Goal: Information Seeking & Learning: Find specific fact

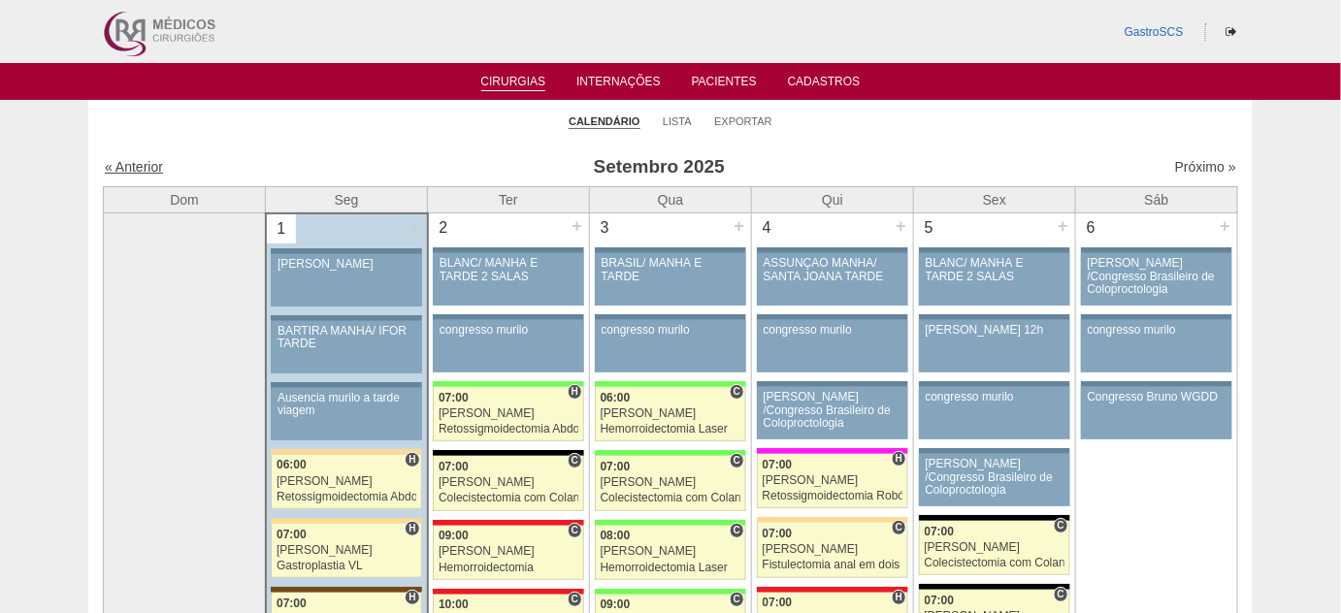
click at [126, 162] on link "« Anterior" at bounding box center [134, 167] width 58 height 16
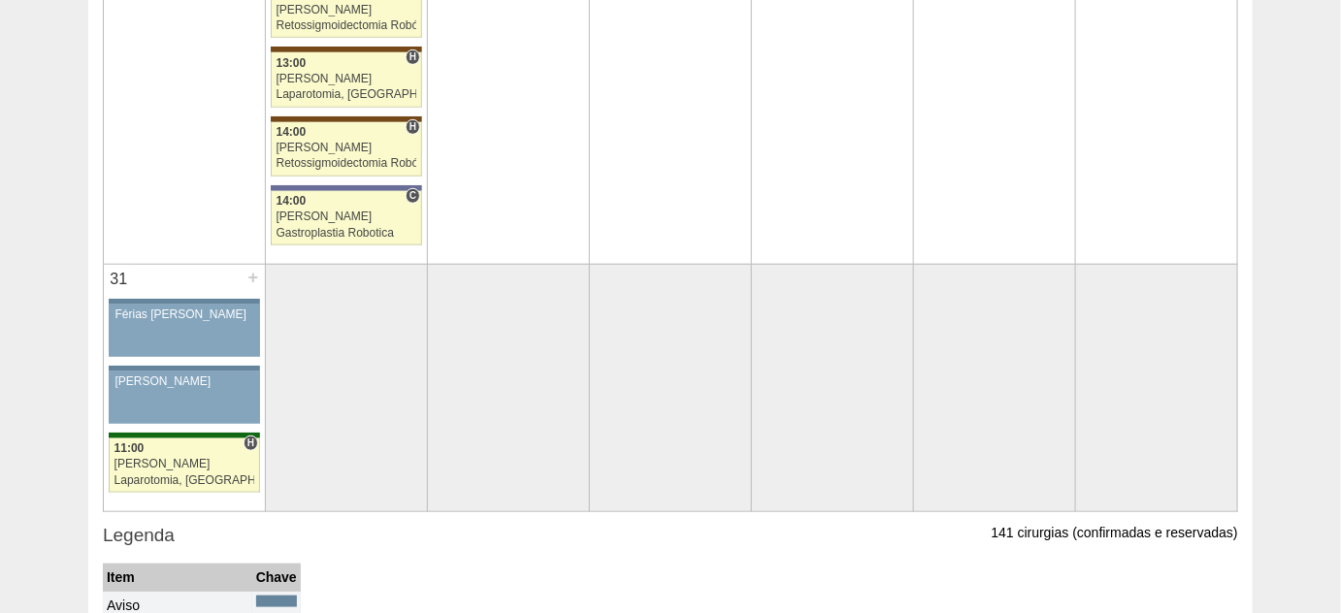
scroll to position [5270, 0]
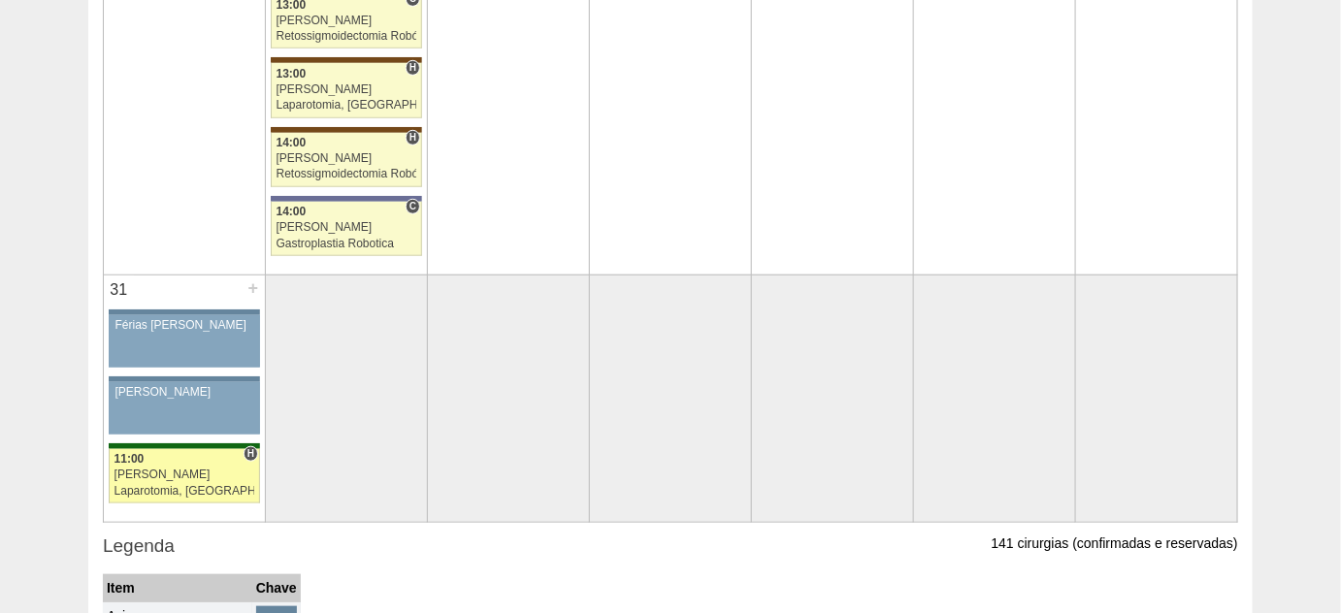
click at [198, 485] on div "Laparotomia, [GEOGRAPHIC_DATA], Drenagem, Bridas" at bounding box center [185, 491] width 141 height 13
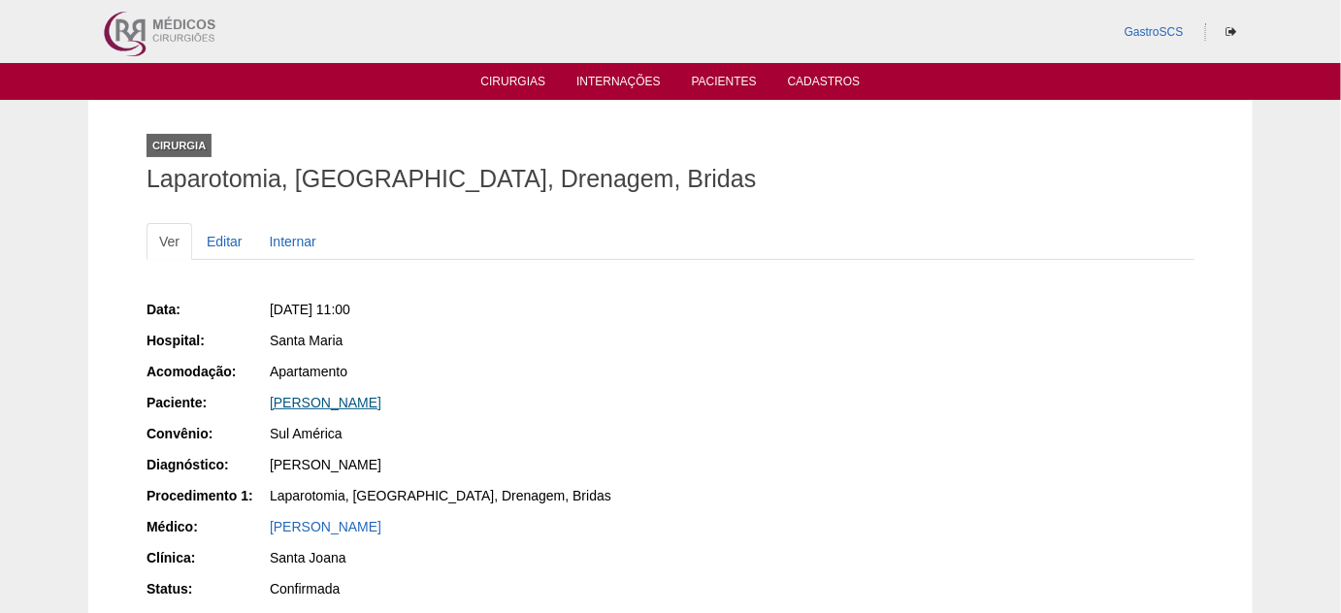
click at [365, 407] on link "GABRIELLE PEREIRA DOS SANTOS" at bounding box center [326, 403] width 112 height 16
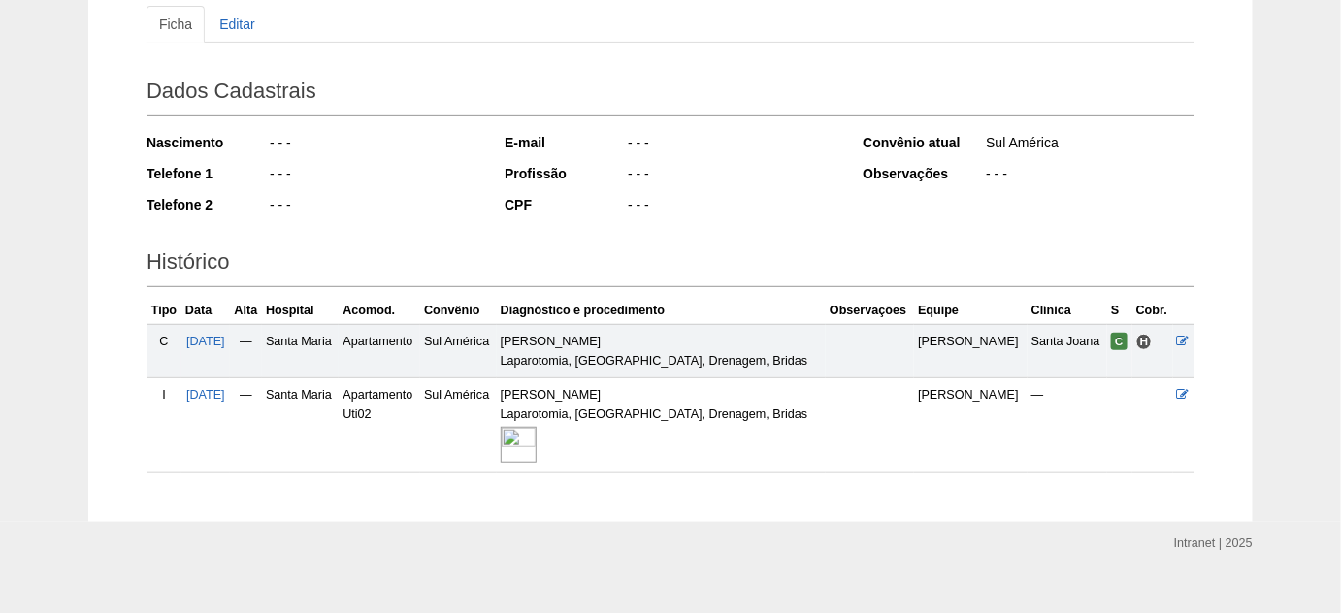
scroll to position [240, 0]
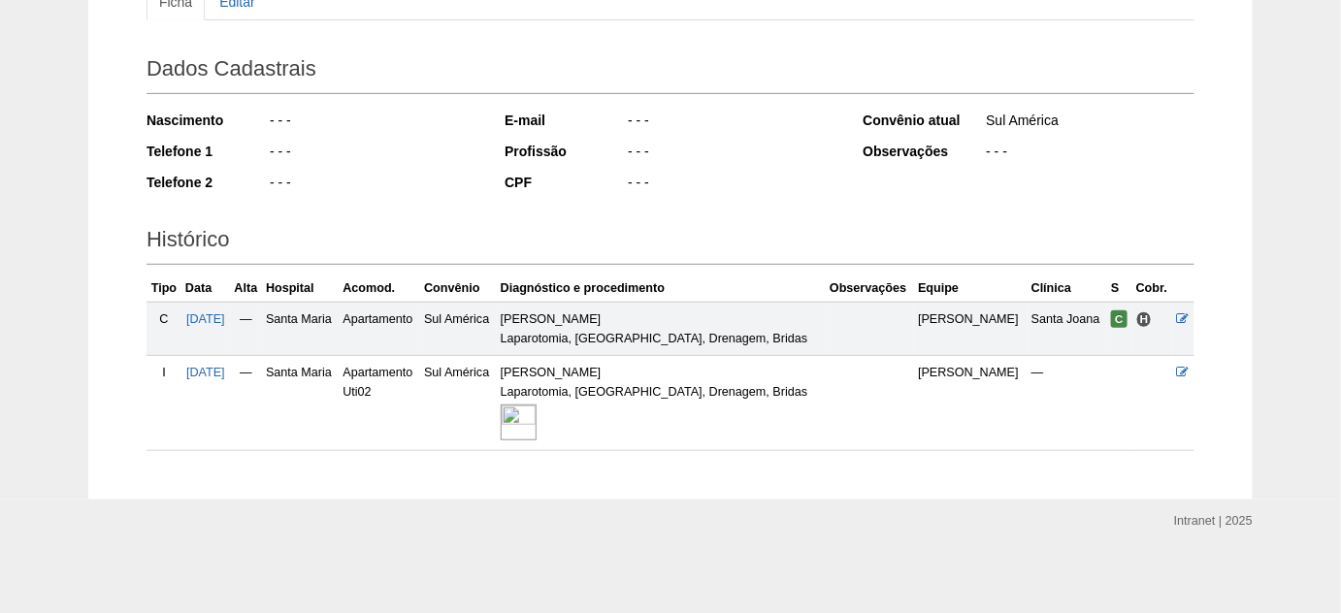
click at [617, 421] on div at bounding box center [661, 423] width 321 height 42
click at [537, 426] on img at bounding box center [519, 423] width 36 height 36
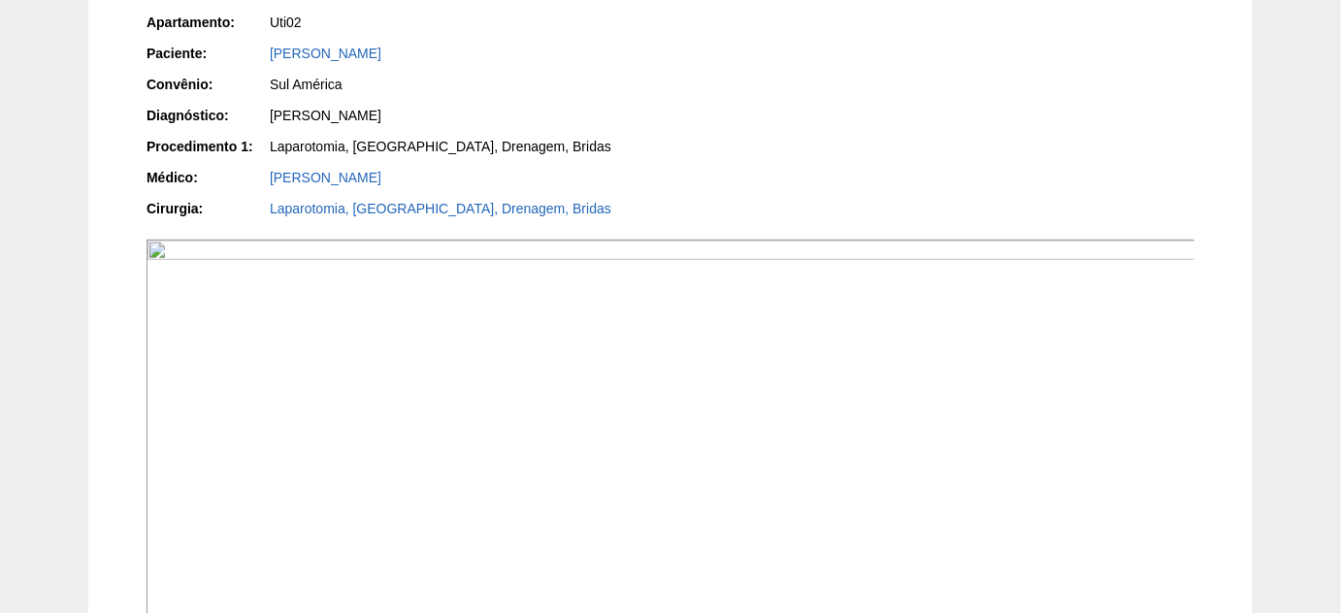
scroll to position [215, 0]
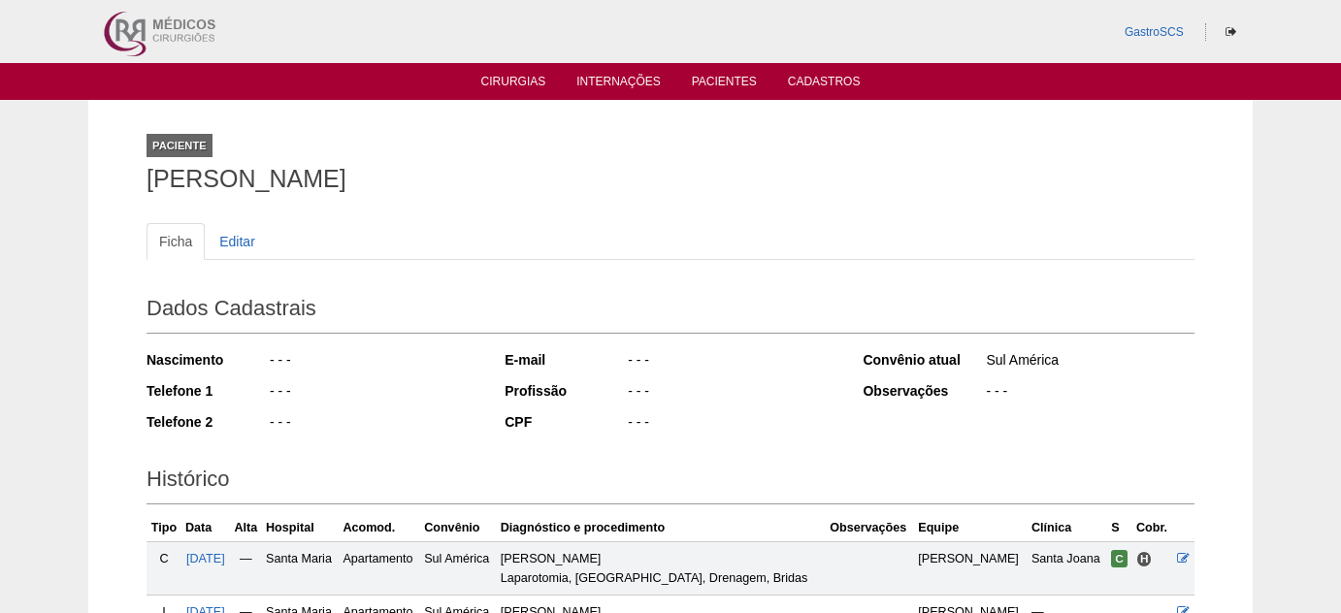
scroll to position [240, 0]
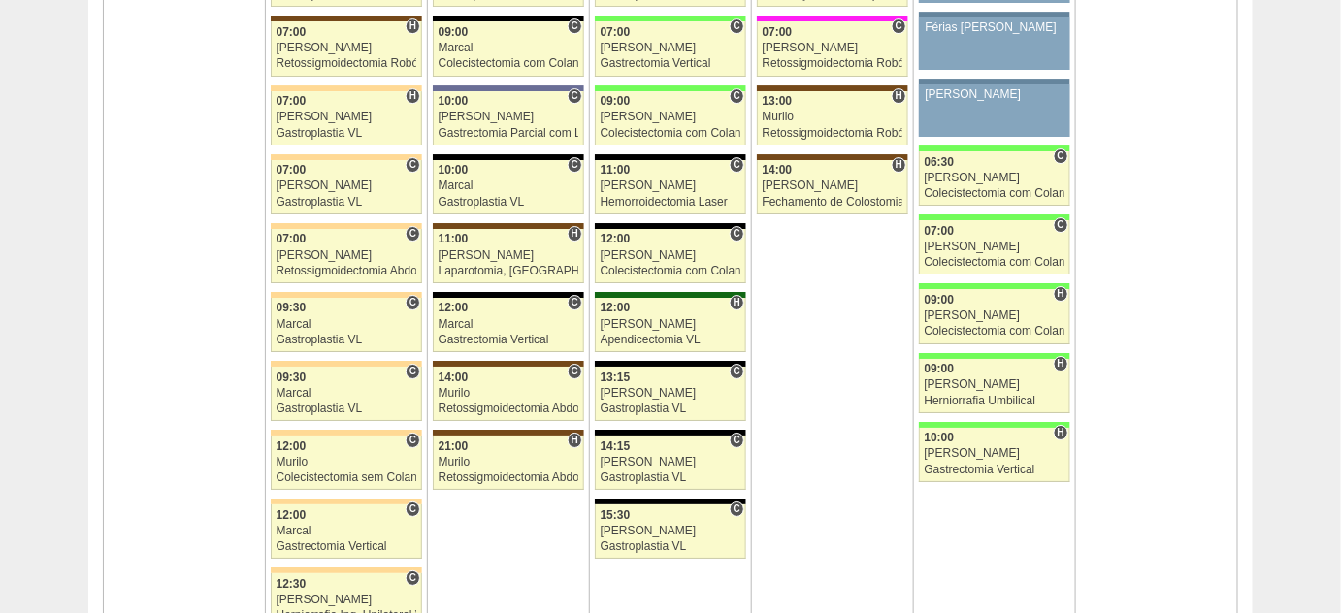
scroll to position [4652, 0]
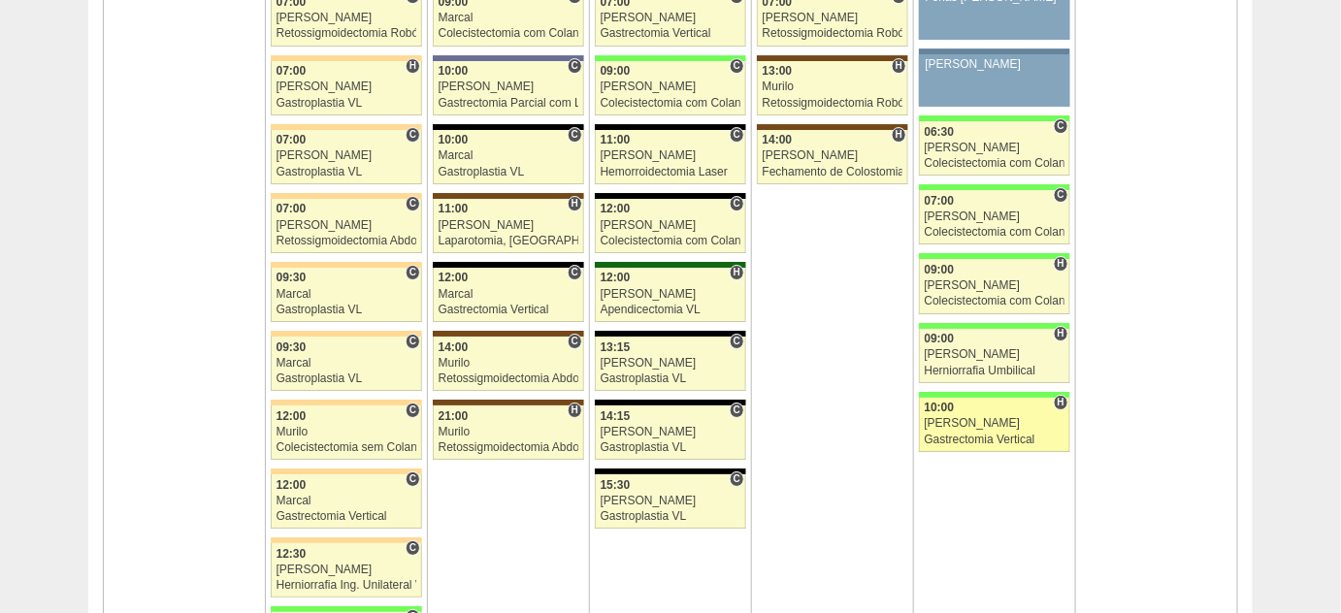
click at [950, 417] on div "[PERSON_NAME]" at bounding box center [995, 423] width 141 height 13
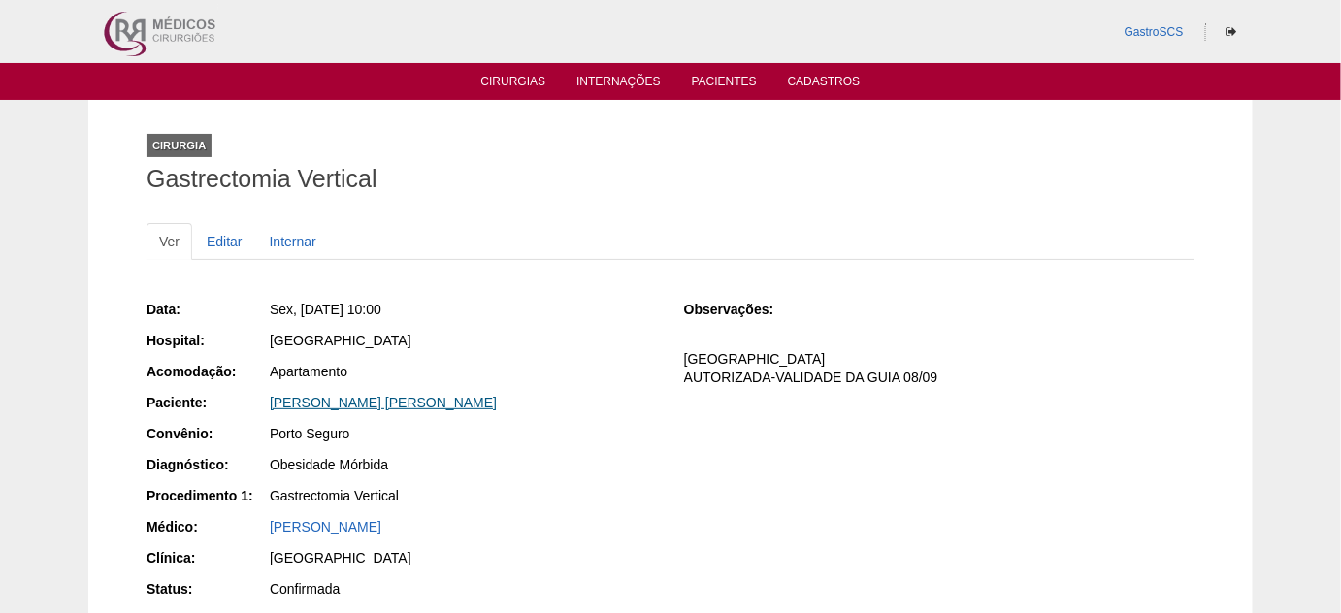
click at [427, 396] on link "[PERSON_NAME] [PERSON_NAME]" at bounding box center [383, 403] width 227 height 16
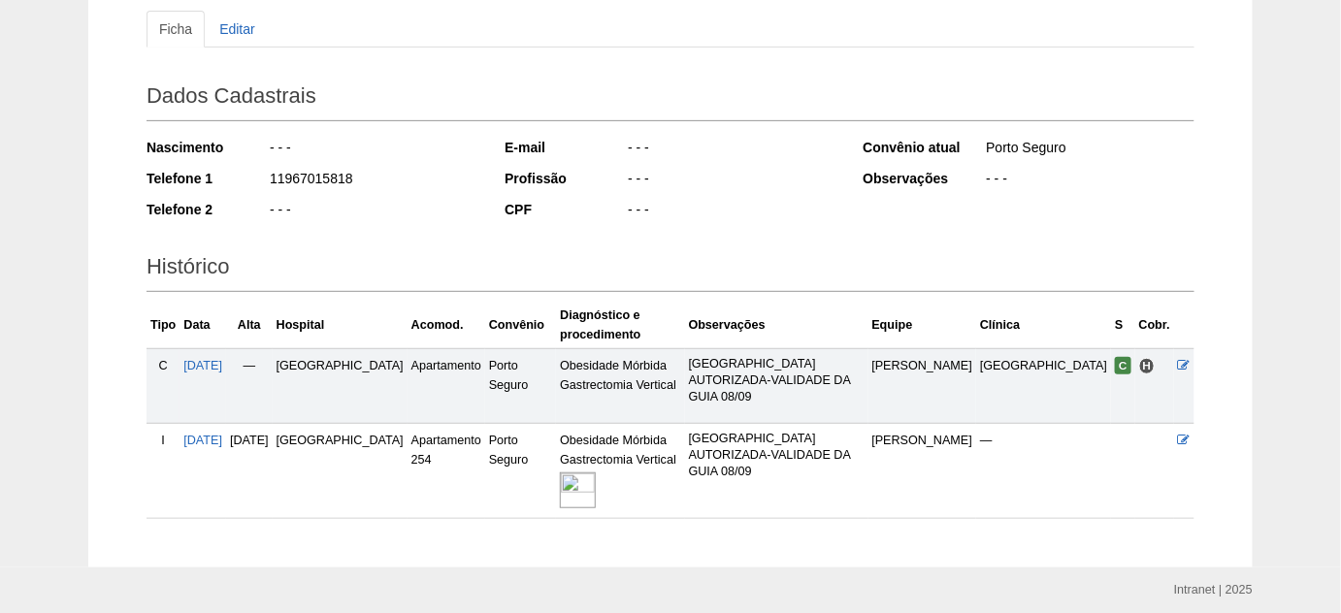
scroll to position [246, 0]
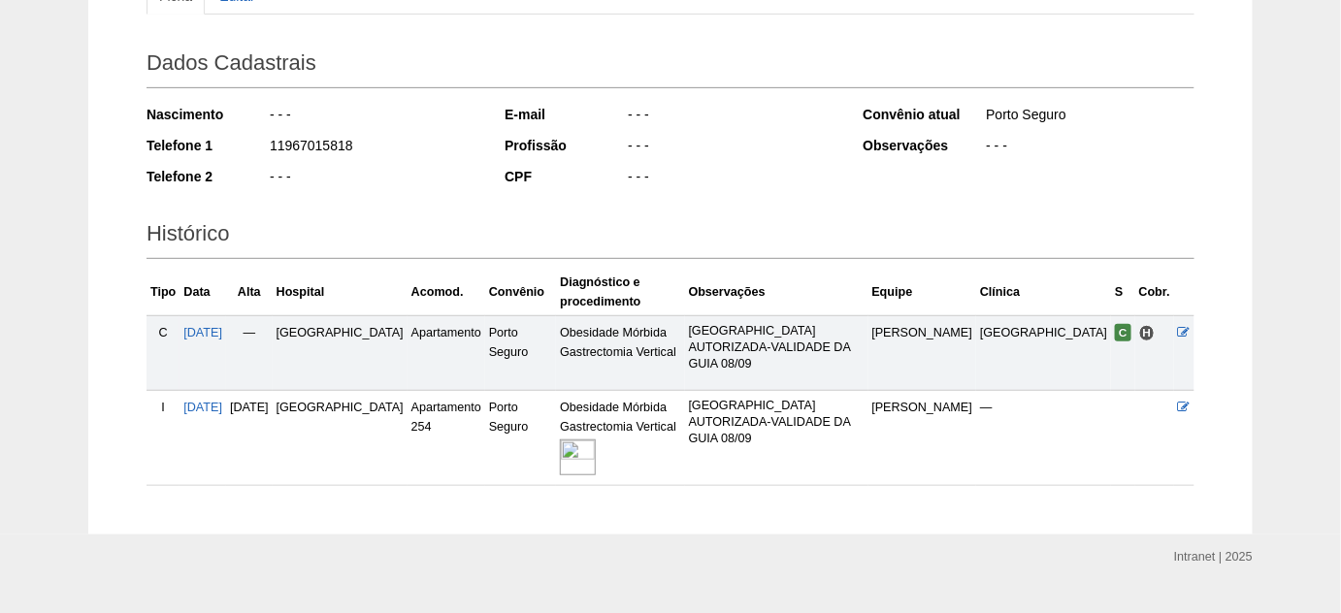
click at [587, 440] on img at bounding box center [578, 458] width 36 height 36
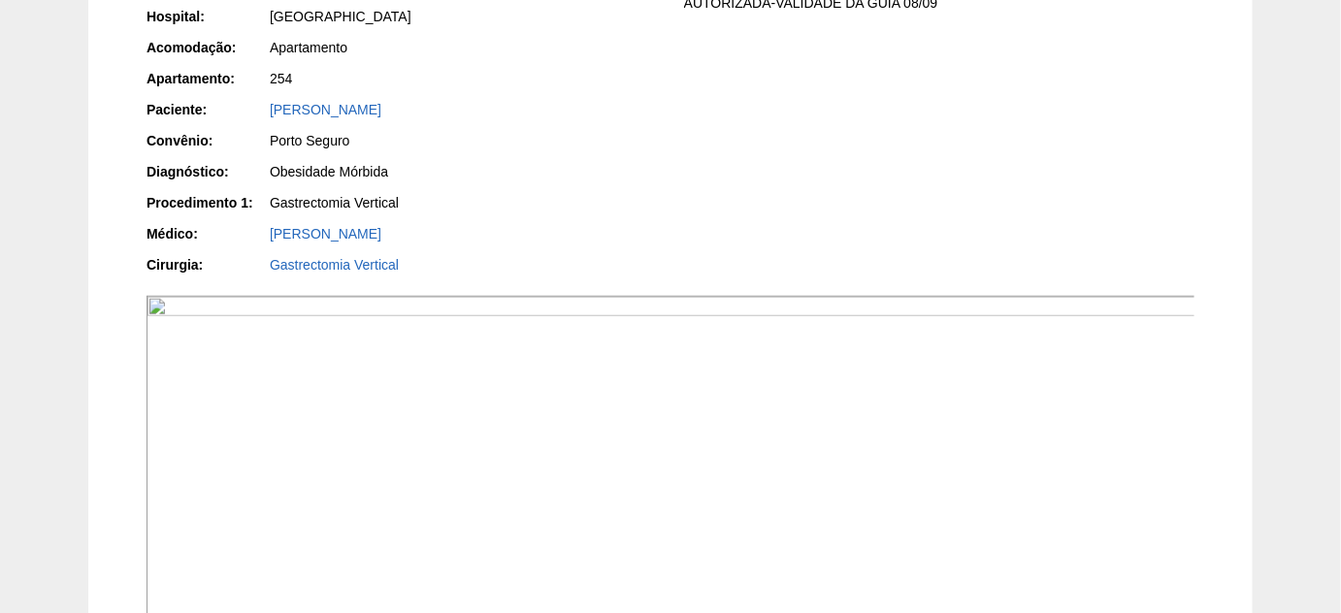
scroll to position [529, 0]
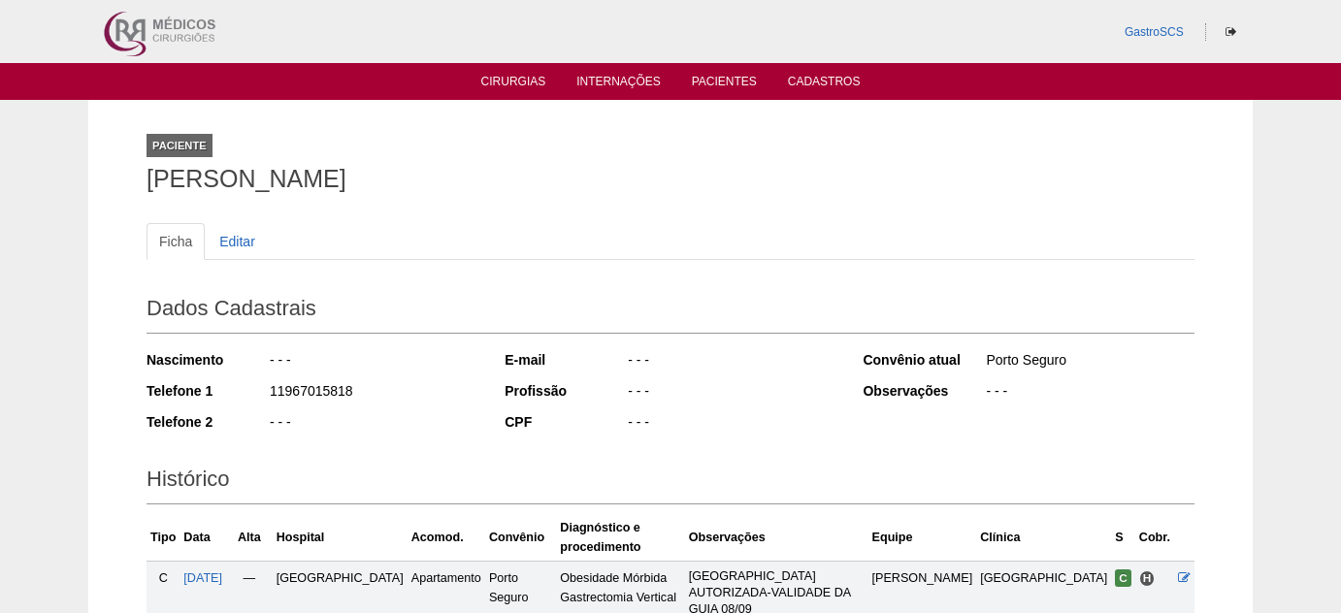
scroll to position [235, 0]
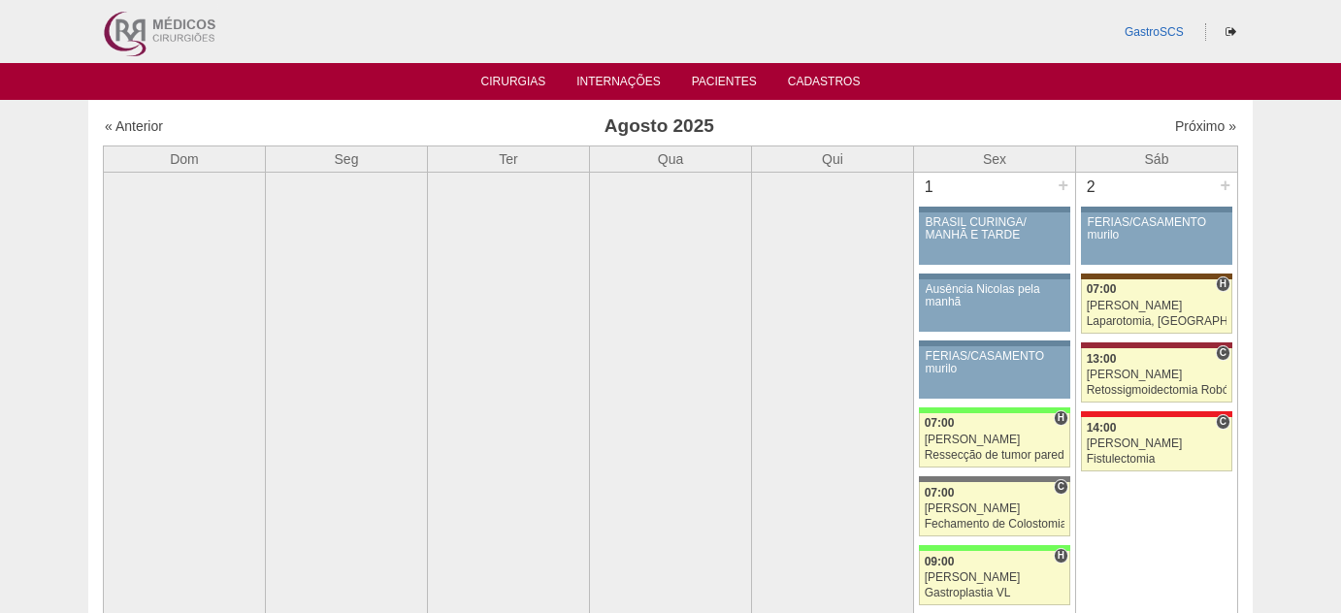
scroll to position [4652, 0]
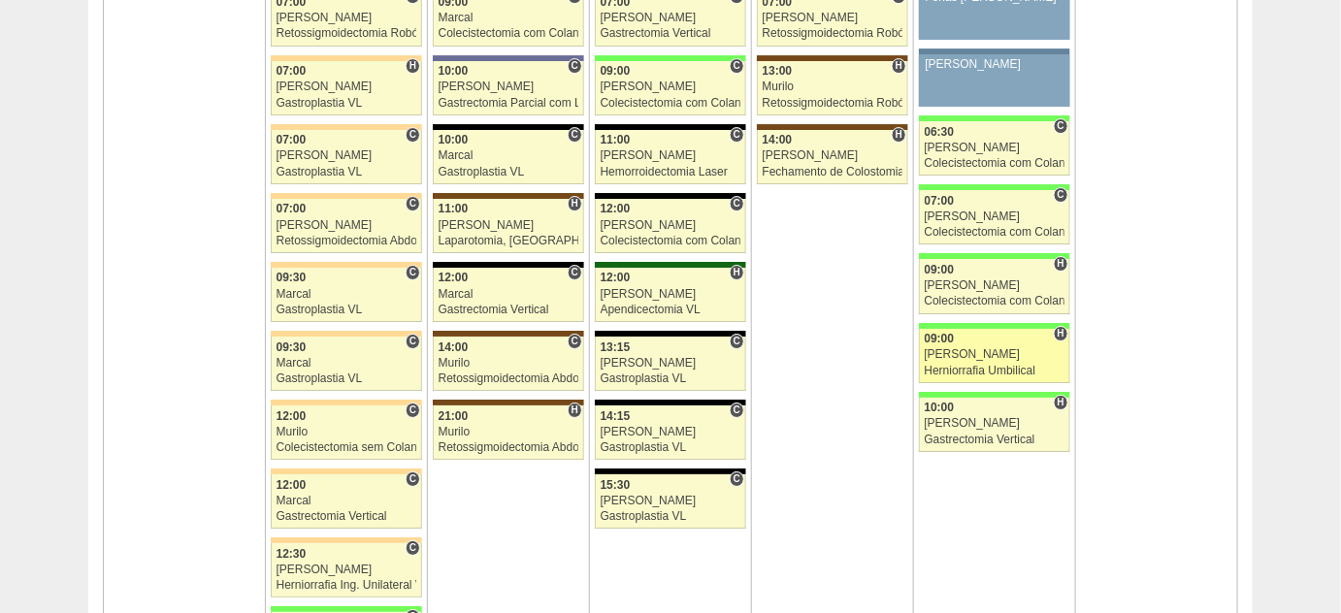
click at [957, 333] on div "09:00" at bounding box center [995, 339] width 141 height 13
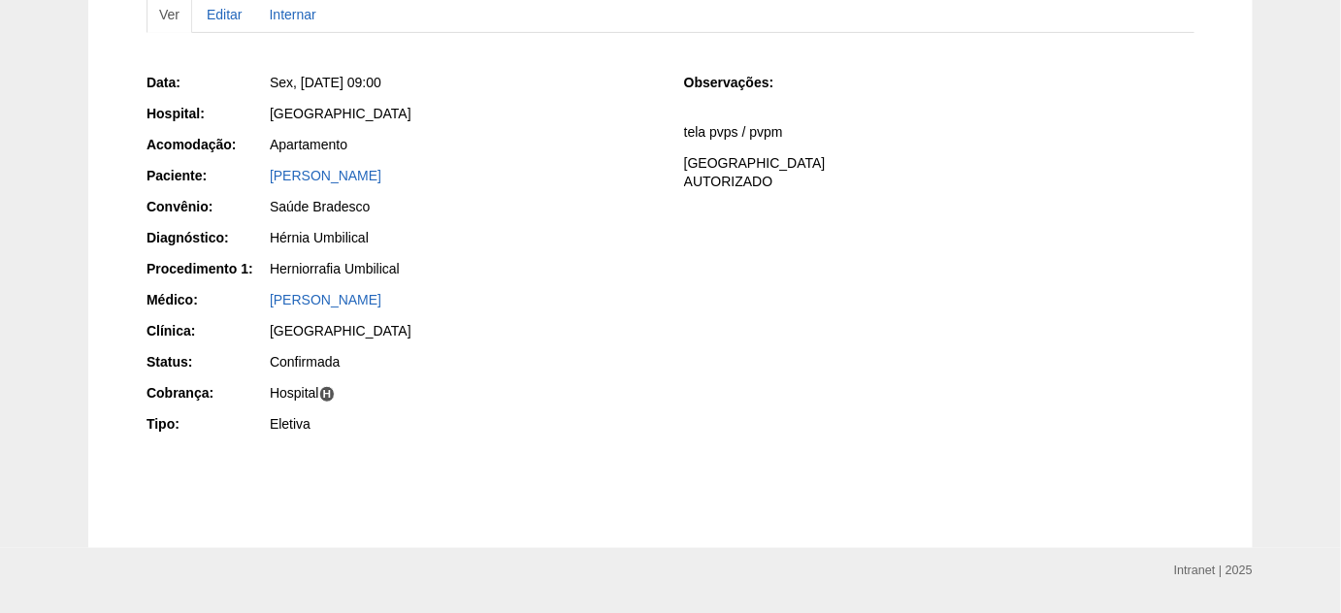
scroll to position [278, 0]
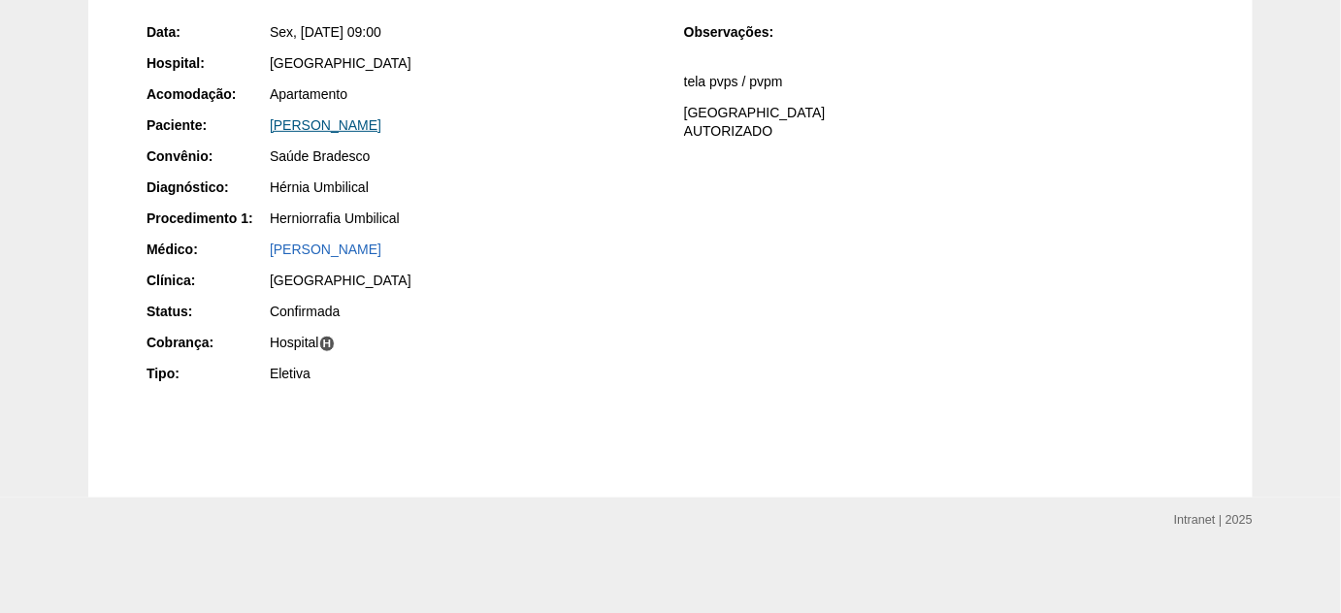
click at [378, 128] on link "[PERSON_NAME]" at bounding box center [326, 125] width 112 height 16
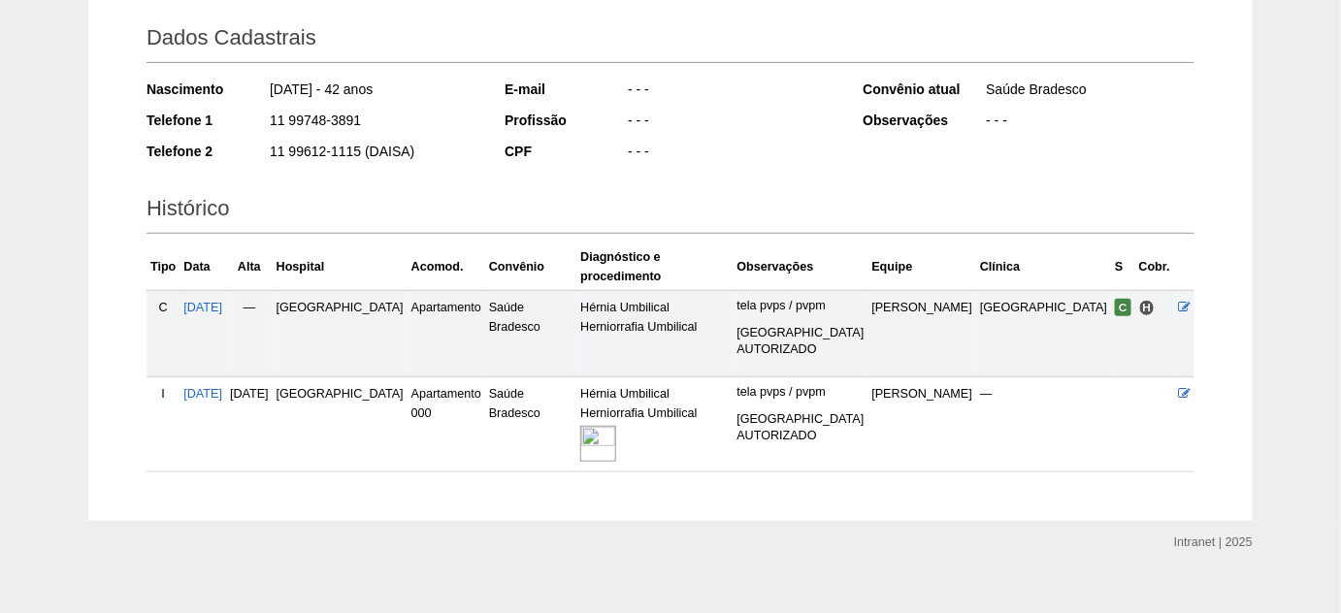
scroll to position [273, 0]
click at [619, 436] on link at bounding box center [599, 442] width 39 height 13
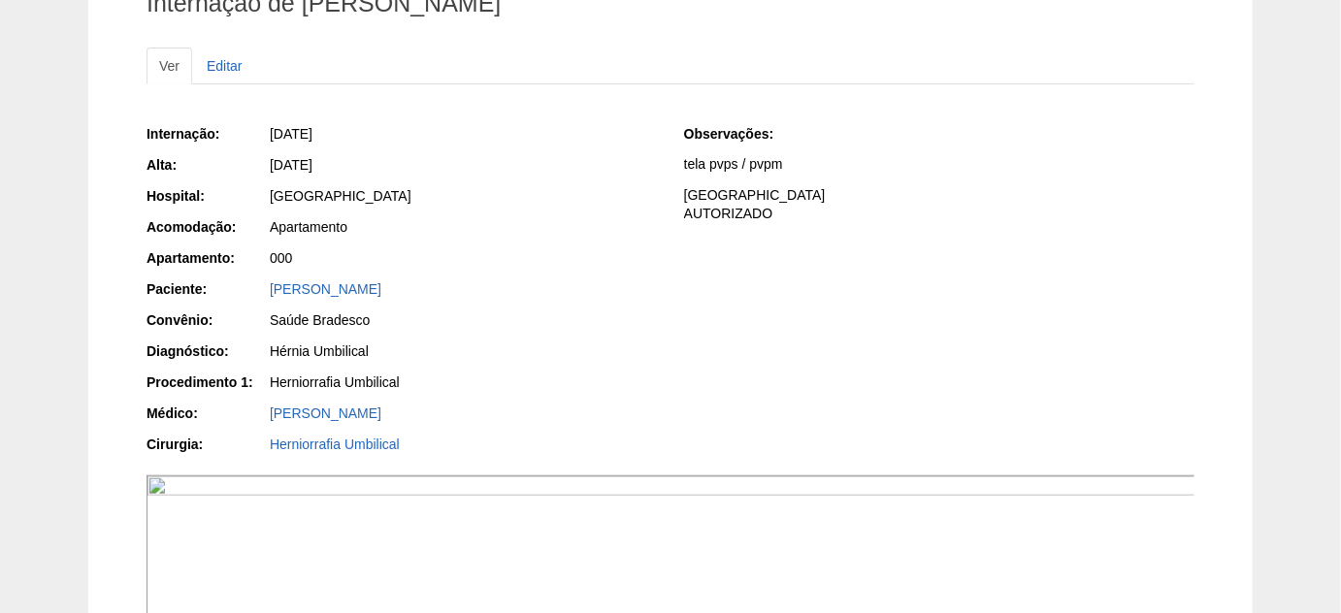
scroll to position [441, 0]
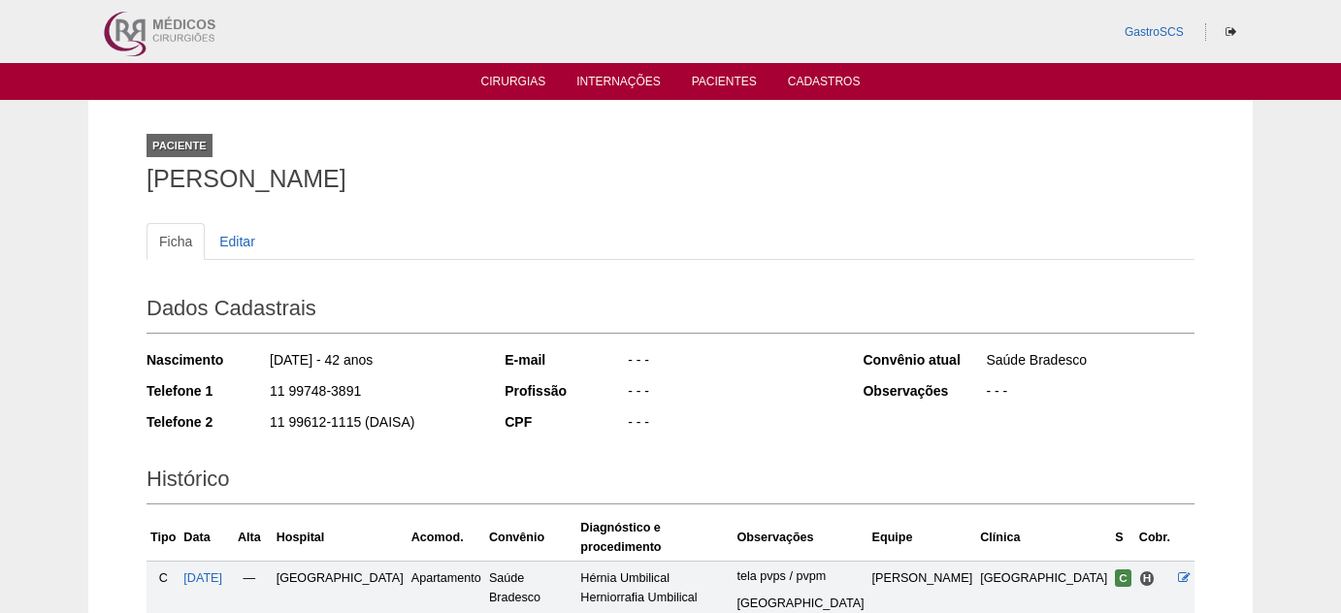
scroll to position [273, 0]
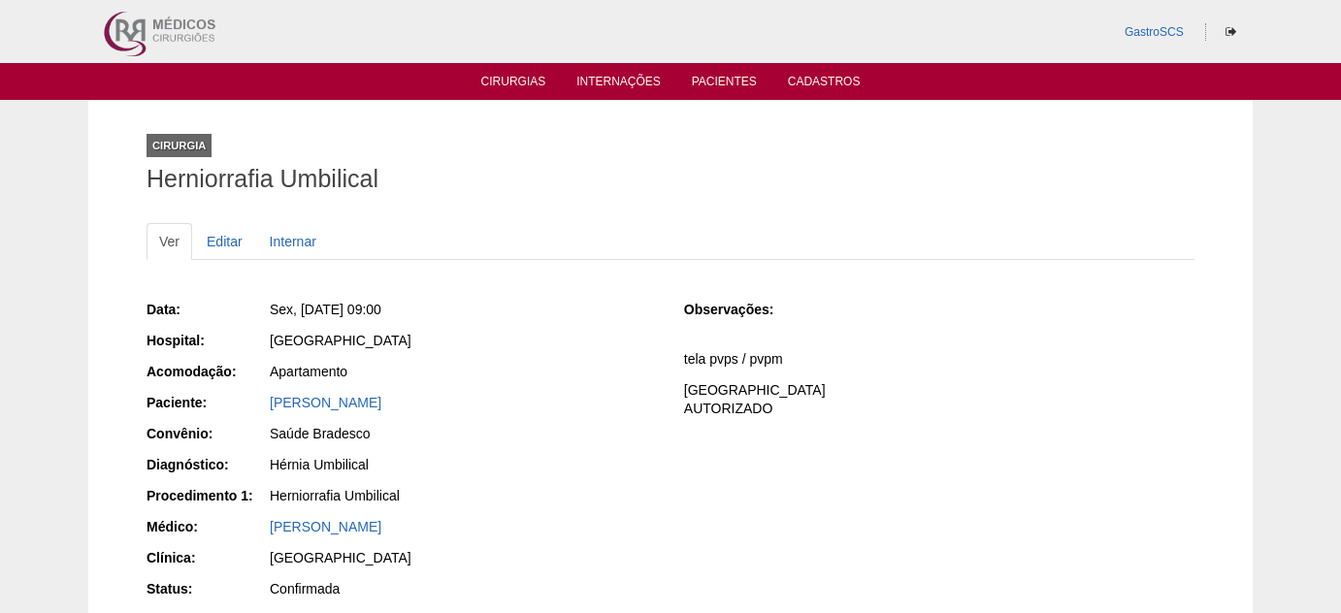
scroll to position [278, 0]
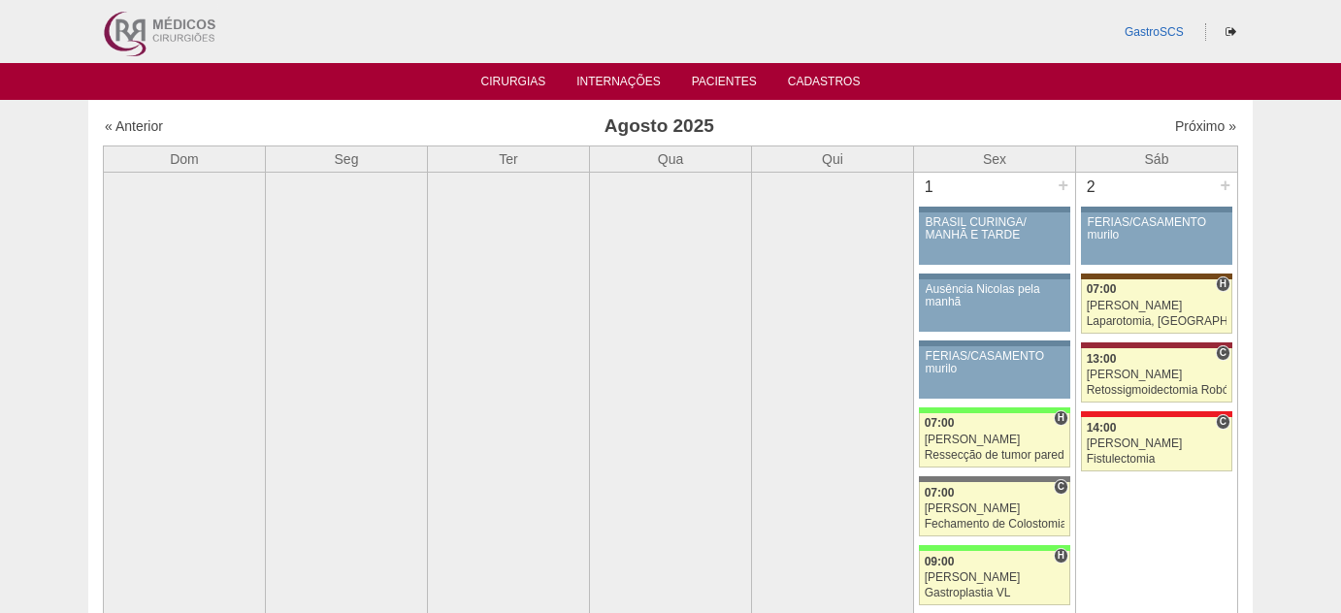
scroll to position [4652, 0]
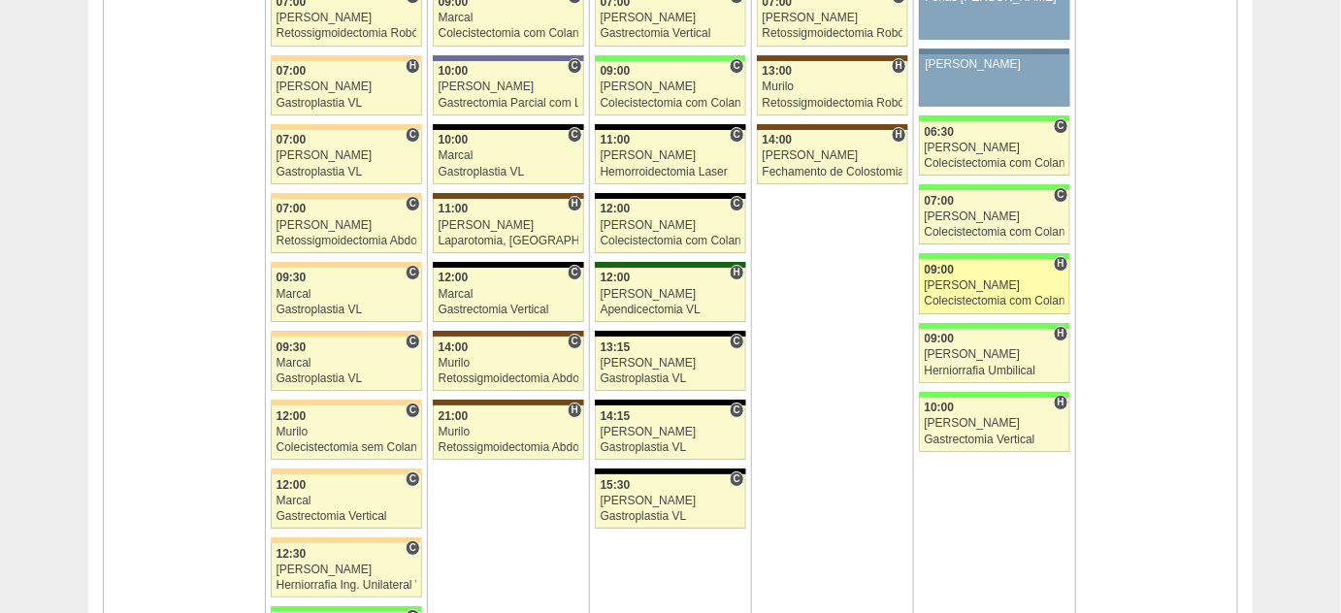
click at [971, 280] on div "[PERSON_NAME]" at bounding box center [995, 286] width 141 height 13
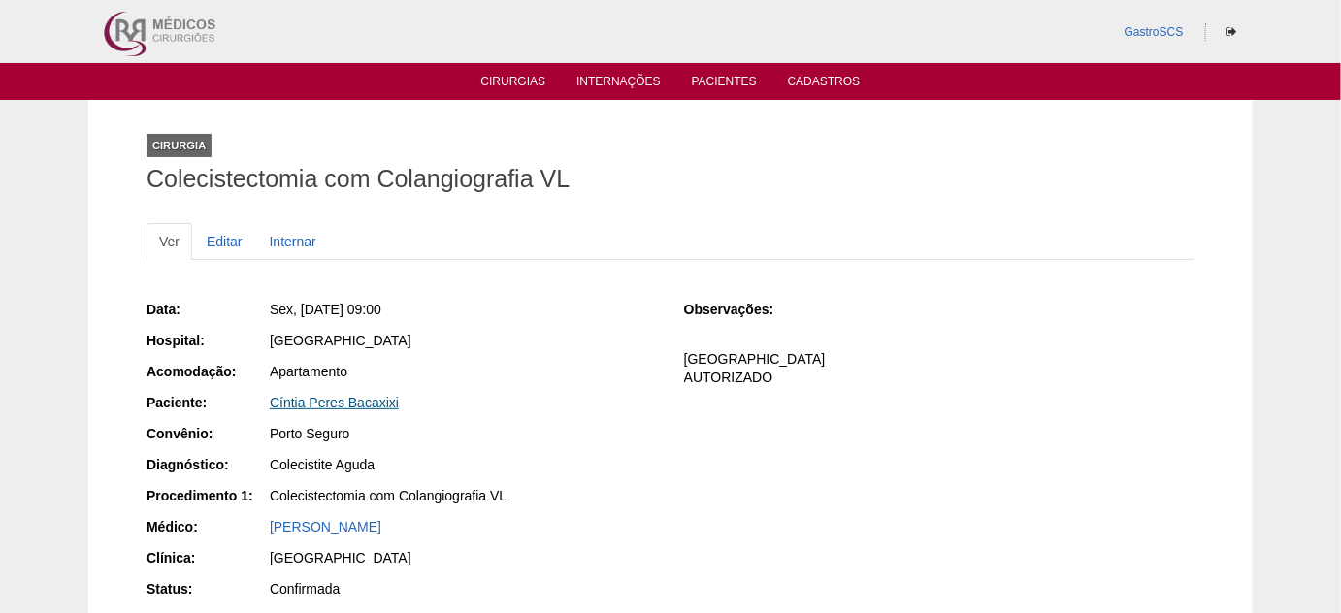
click at [369, 407] on link "Cíntia Peres Bacaxixi" at bounding box center [334, 403] width 129 height 16
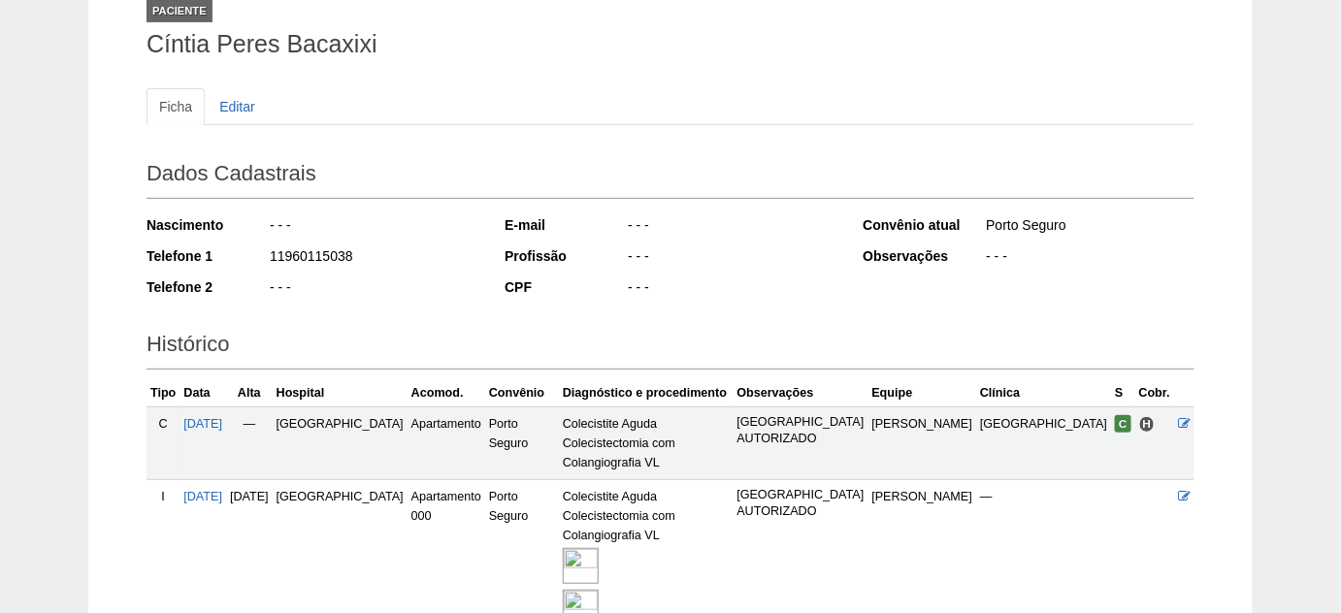
scroll to position [264, 0]
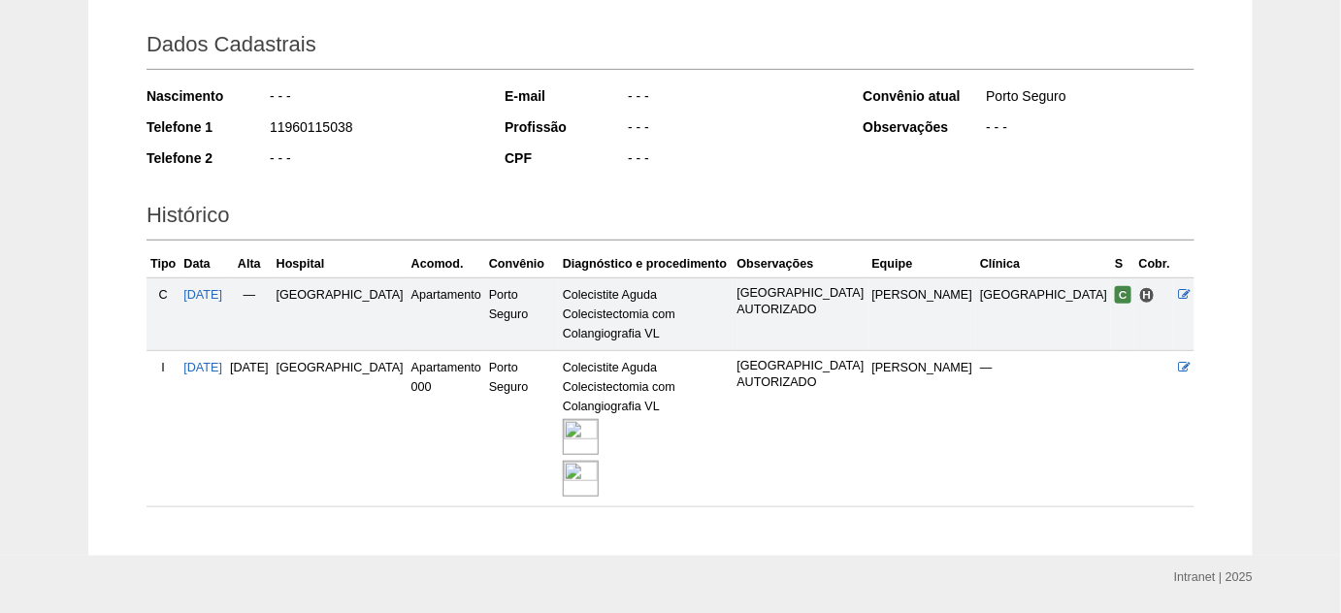
click at [597, 461] on img at bounding box center [581, 479] width 36 height 36
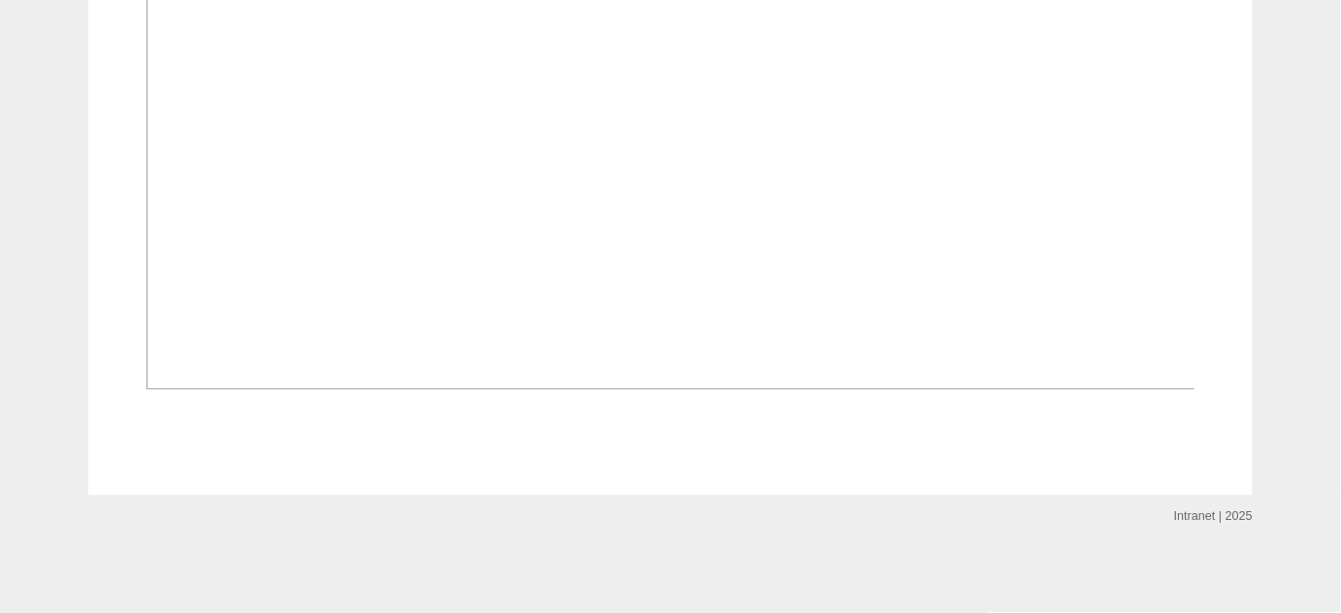
scroll to position [2912, 0]
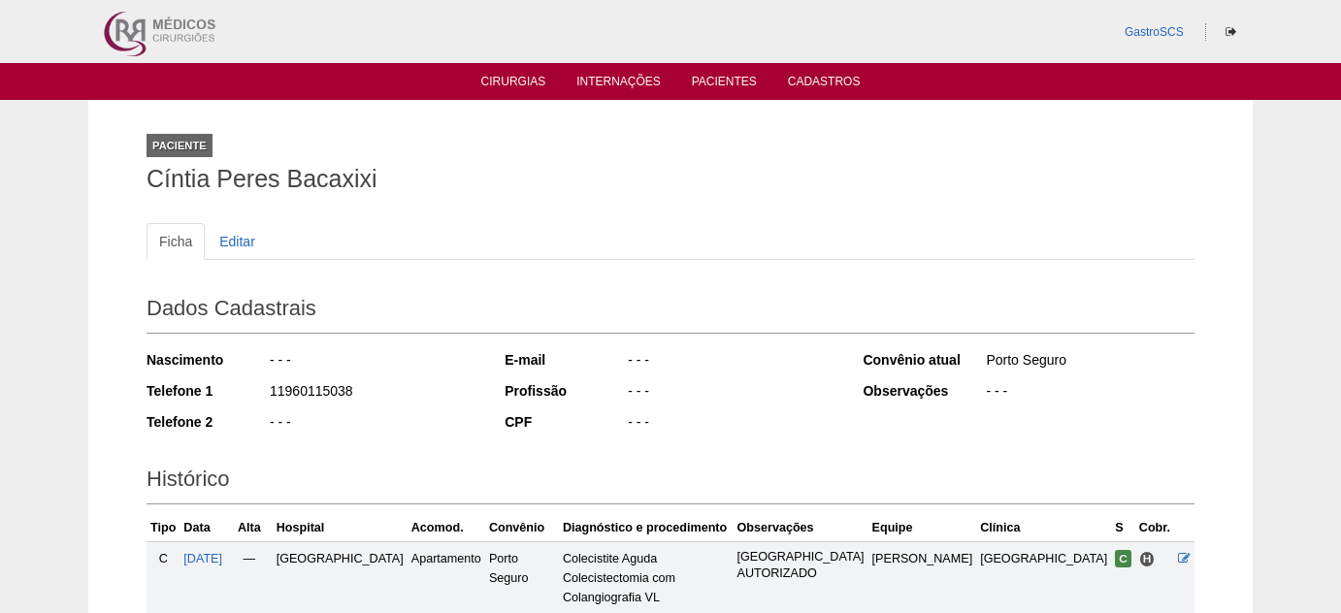
scroll to position [264, 0]
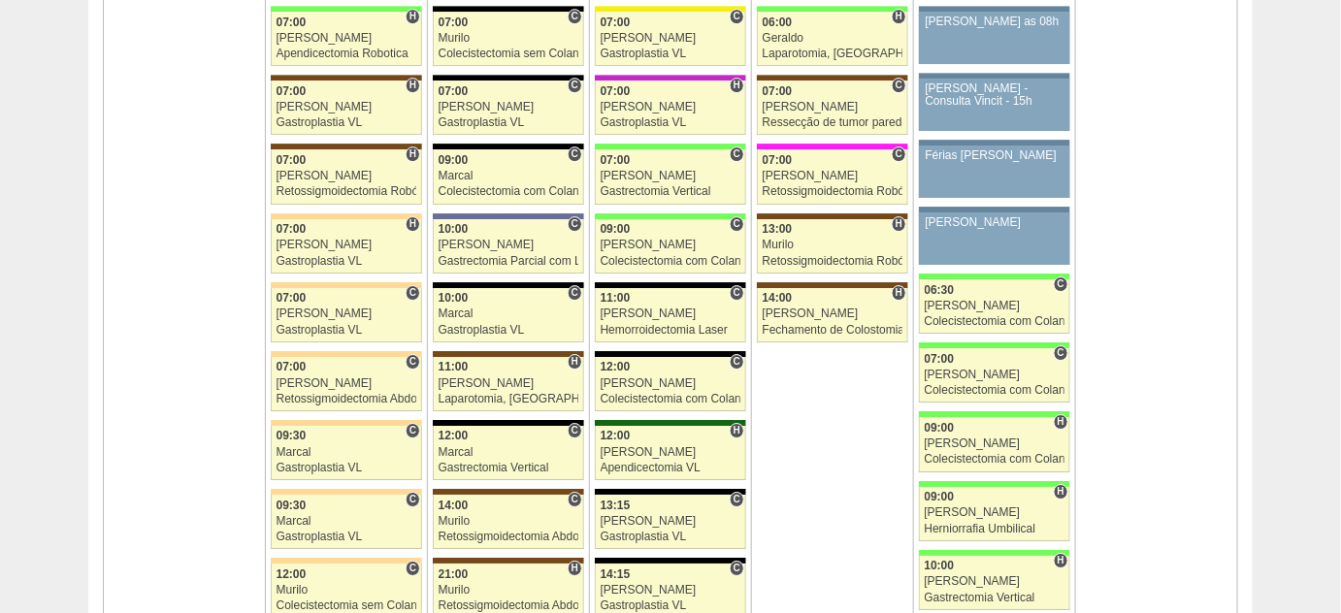
scroll to position [4475, 0]
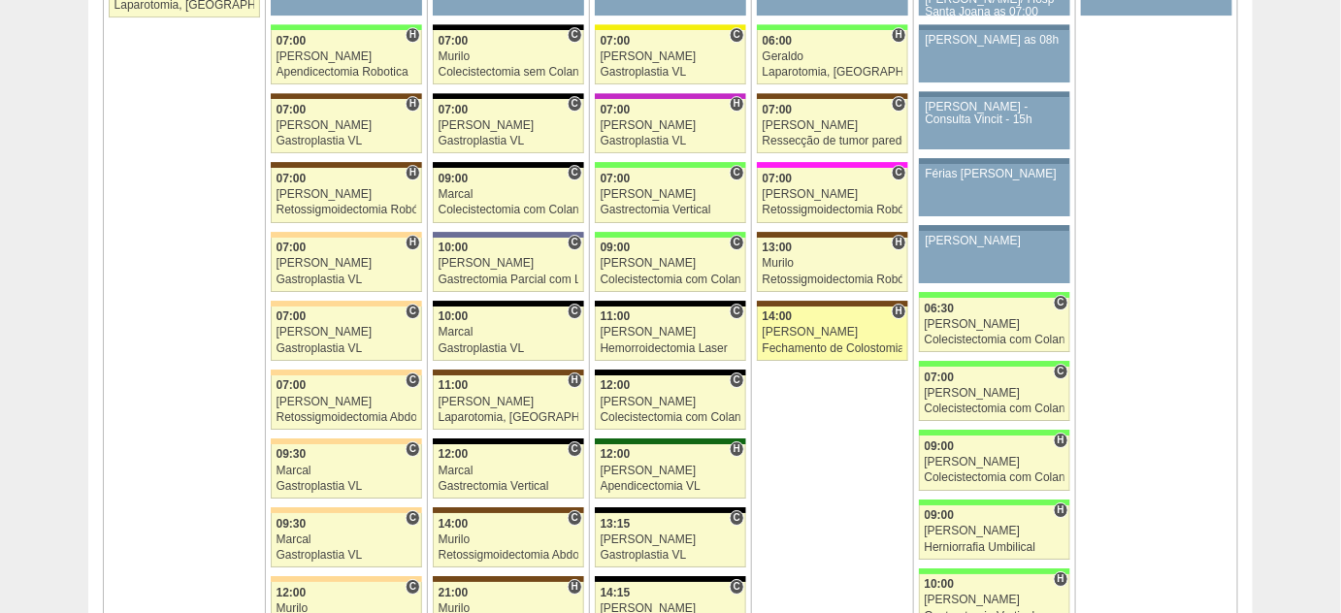
click at [828, 343] on div "Fechamento de Colostomia ou Enterostomia" at bounding box center [833, 349] width 141 height 13
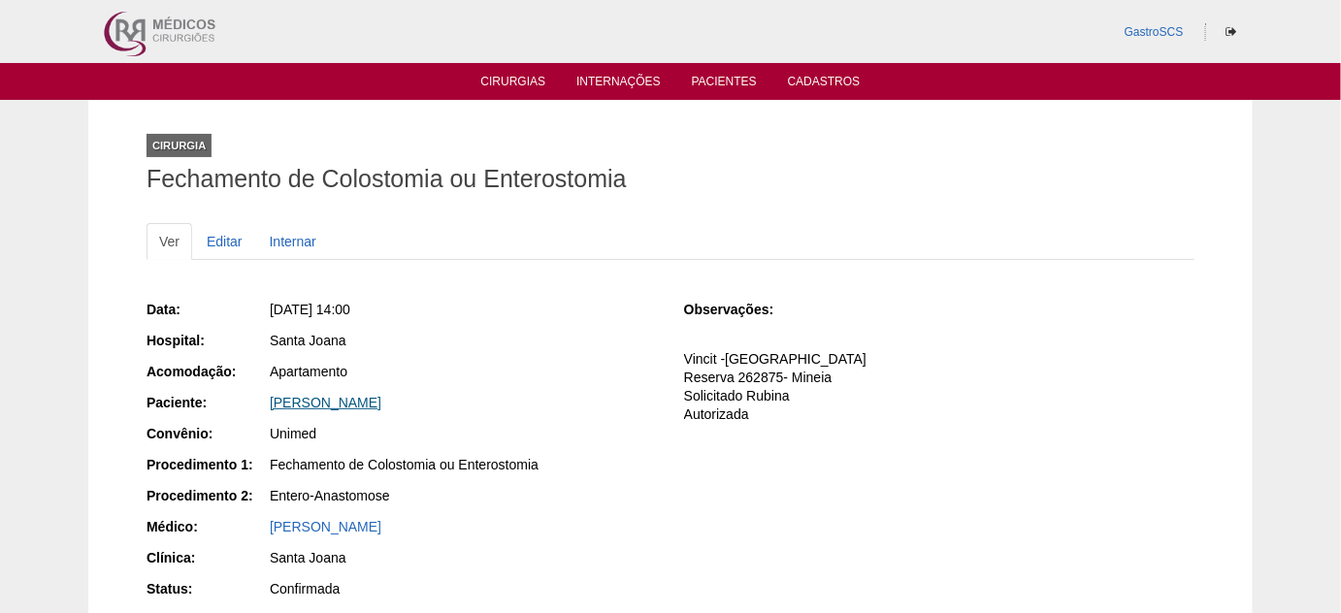
click at [373, 404] on link "[PERSON_NAME]" at bounding box center [326, 403] width 112 height 16
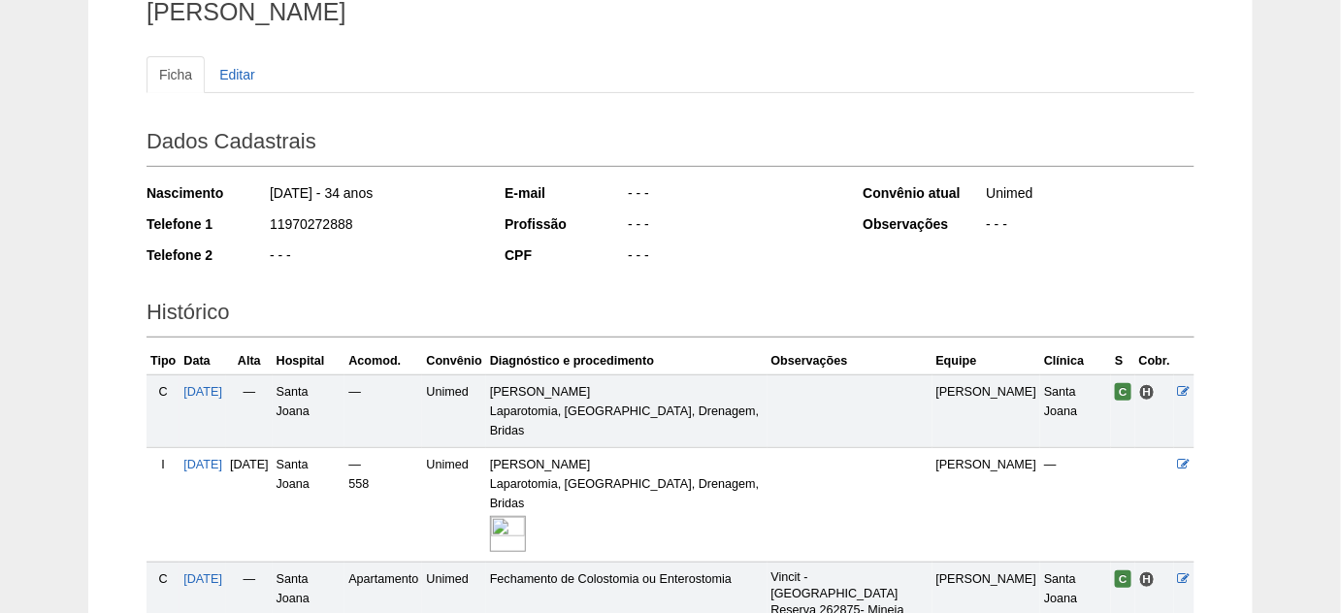
scroll to position [176, 0]
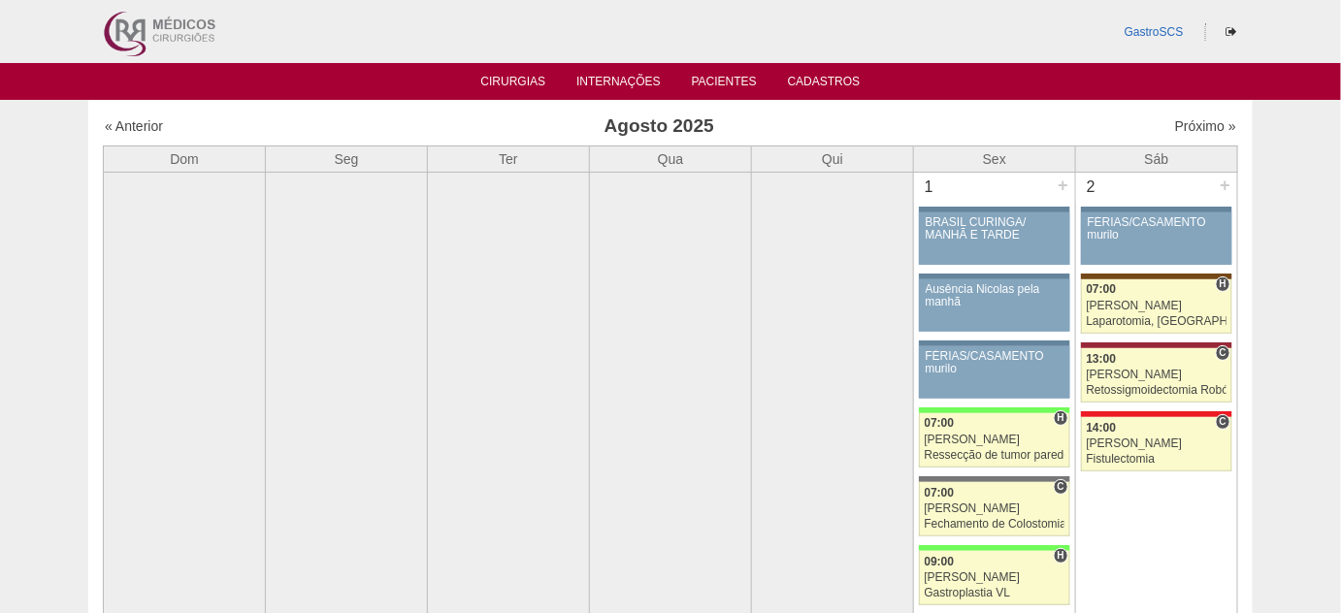
click at [742, 92] on ul "Cirurgias Internações Pacientes Cadastros" at bounding box center [670, 81] width 1341 height 37
click at [737, 86] on link "Pacientes" at bounding box center [724, 83] width 65 height 17
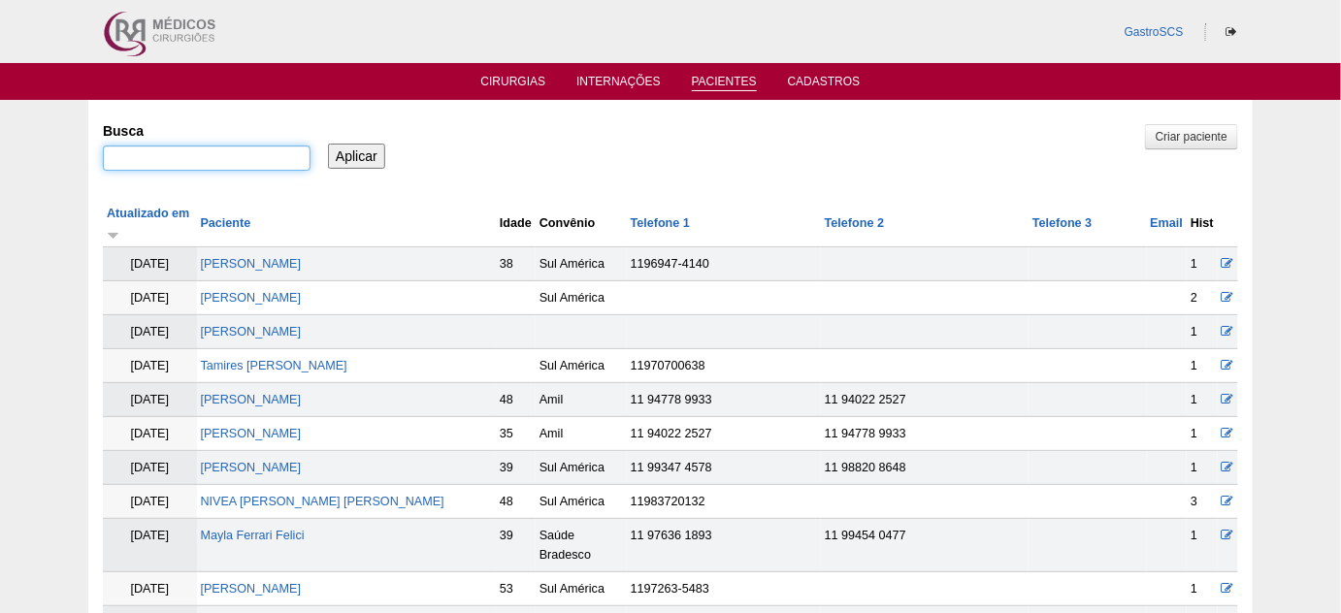
click at [182, 163] on input "Busca" at bounding box center [207, 158] width 208 height 25
paste input "RAQUEL DE BARROS SILVA"
type input "RAQUEL DE BARROS SILVA"
click at [357, 157] on input "Aplicar" at bounding box center [356, 156] width 57 height 25
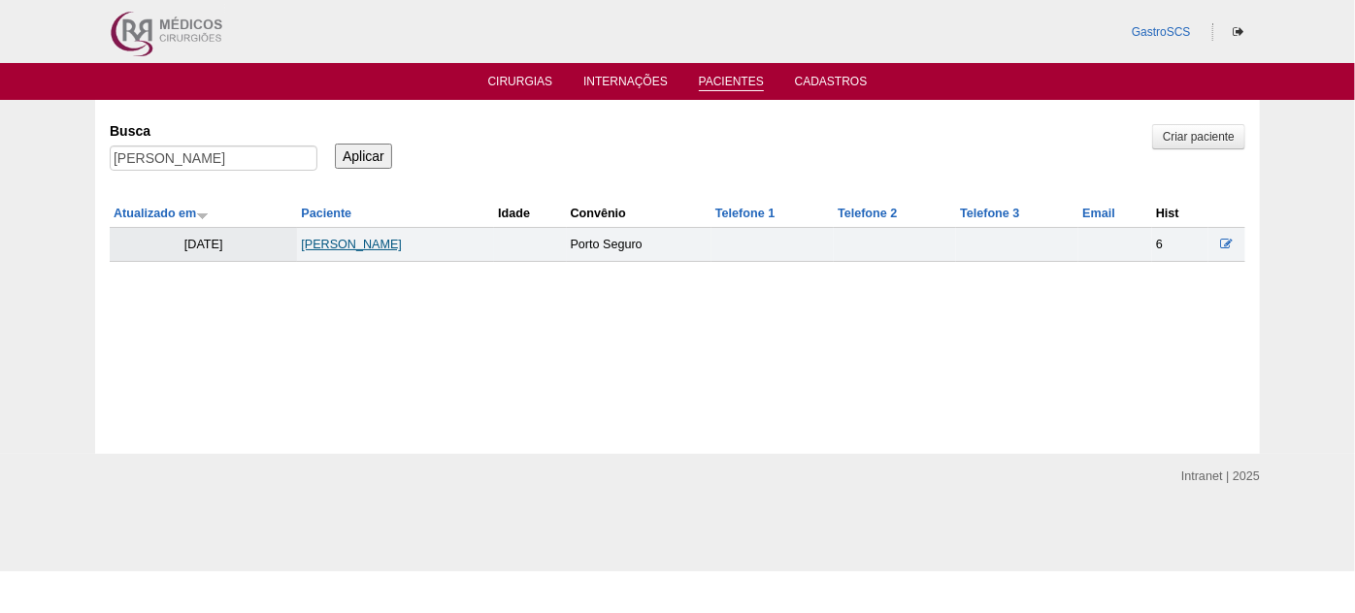
click at [379, 245] on link "[PERSON_NAME]" at bounding box center [351, 245] width 101 height 14
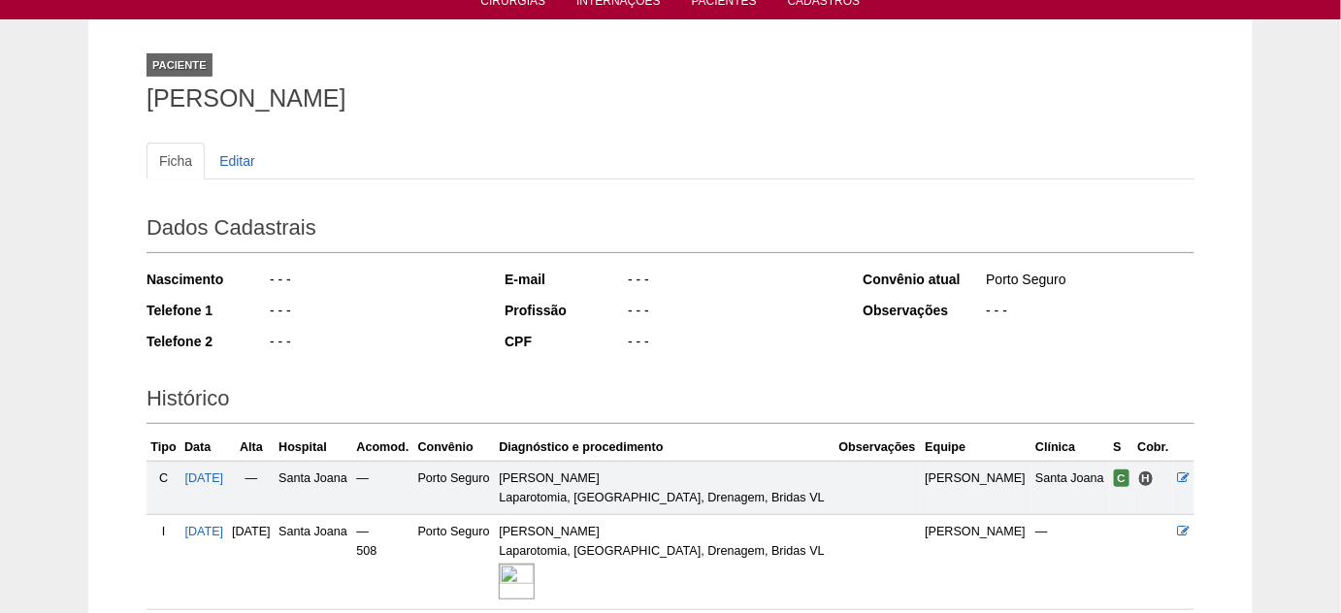
scroll to position [176, 0]
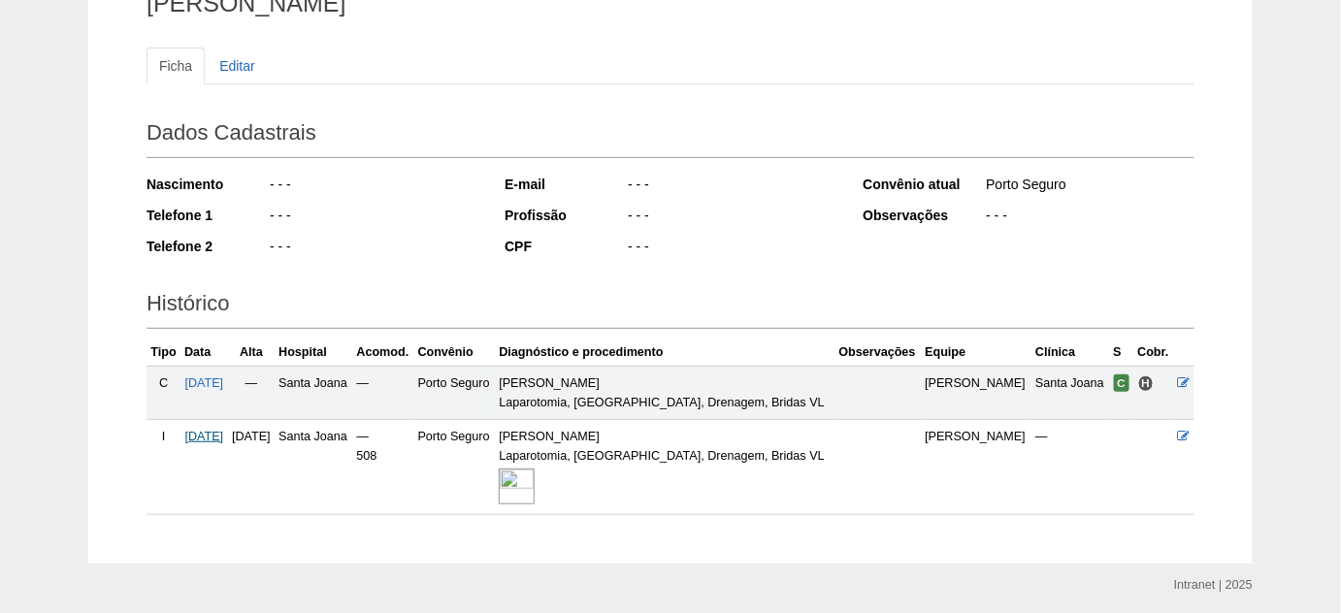
click at [218, 439] on span "[DATE]" at bounding box center [203, 437] width 39 height 14
